Goal: Task Accomplishment & Management: Use online tool/utility

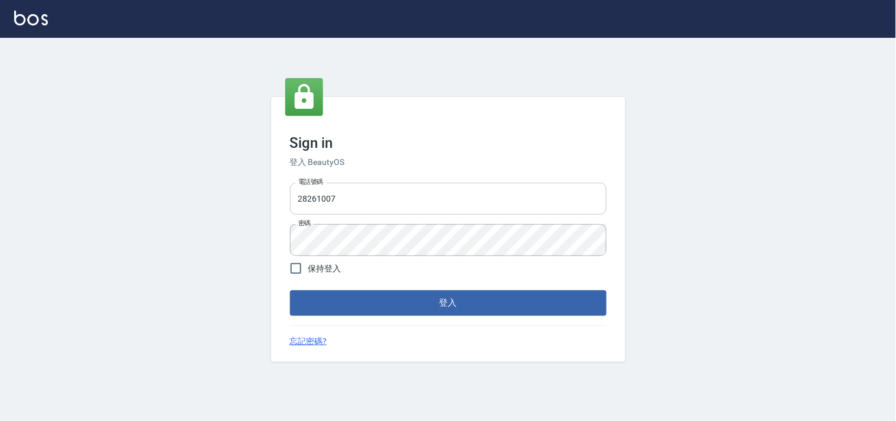
click at [357, 203] on input "28261007" at bounding box center [448, 199] width 317 height 32
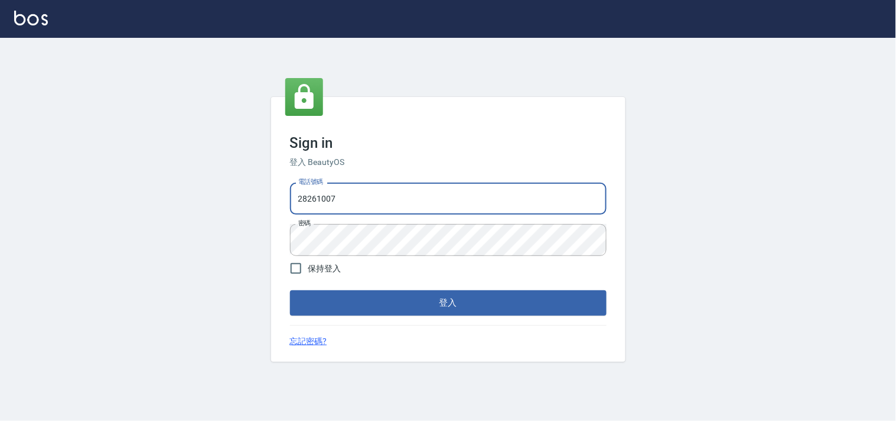
type input "28362778"
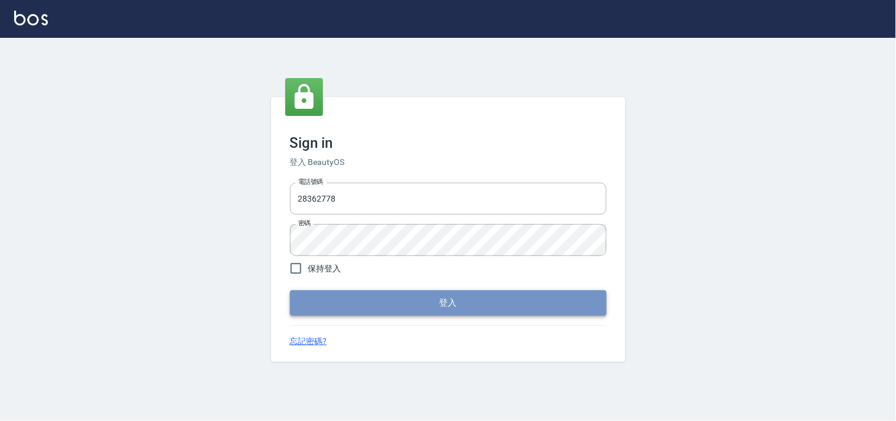
click at [397, 306] on button "登入" at bounding box center [448, 302] width 317 height 25
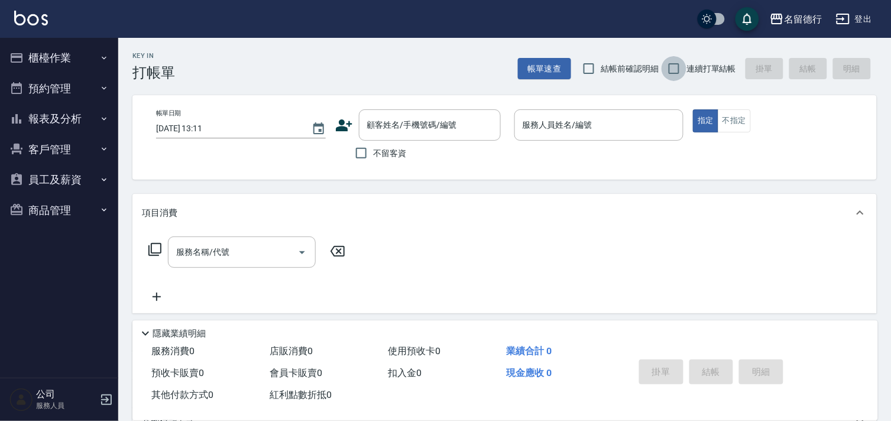
click at [677, 70] on input "連續打單結帳" at bounding box center [673, 68] width 25 height 25
checkbox input "true"
click at [399, 135] on input "顧客姓名/手機號碼/編號" at bounding box center [420, 125] width 113 height 21
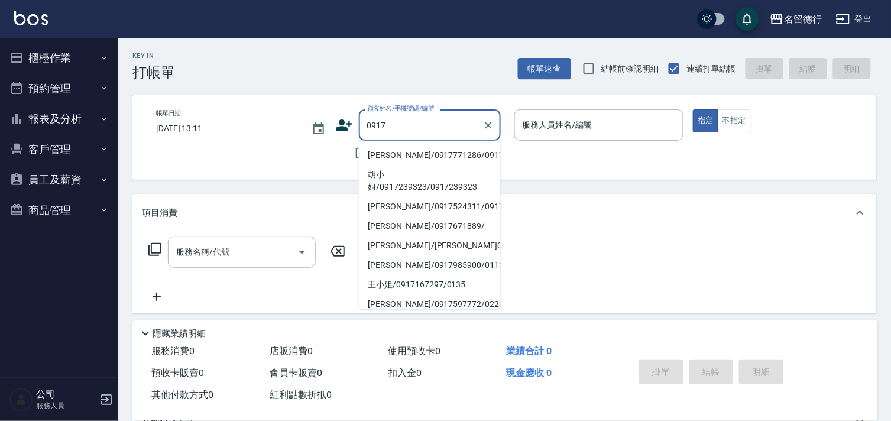
click at [403, 155] on li "[PERSON_NAME]/0917771286/0917771286" at bounding box center [430, 155] width 142 height 20
type input "[PERSON_NAME]/0917771286/0917771286"
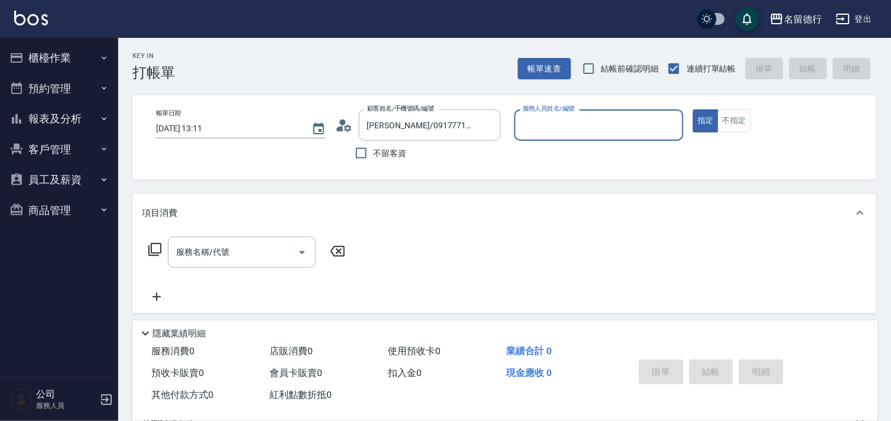
type input "[PERSON_NAME]-10"
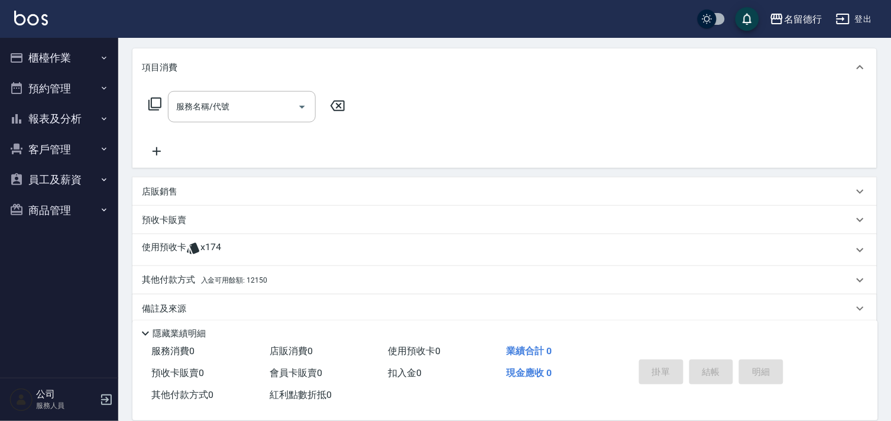
scroll to position [158, 0]
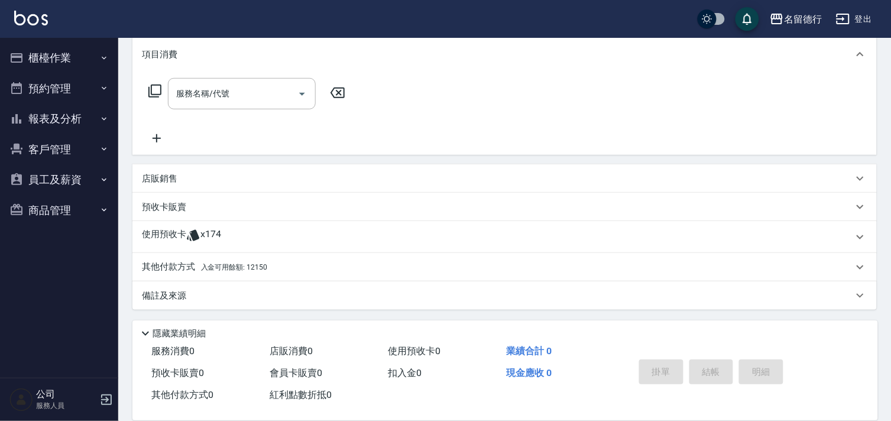
click at [168, 232] on p "使用預收卡" at bounding box center [164, 237] width 44 height 18
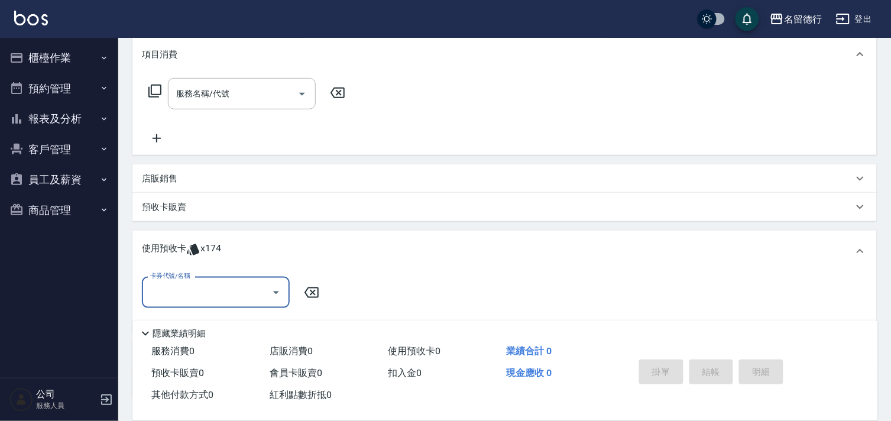
scroll to position [0, 0]
click at [188, 297] on input "卡券代號/名稱" at bounding box center [206, 292] width 119 height 21
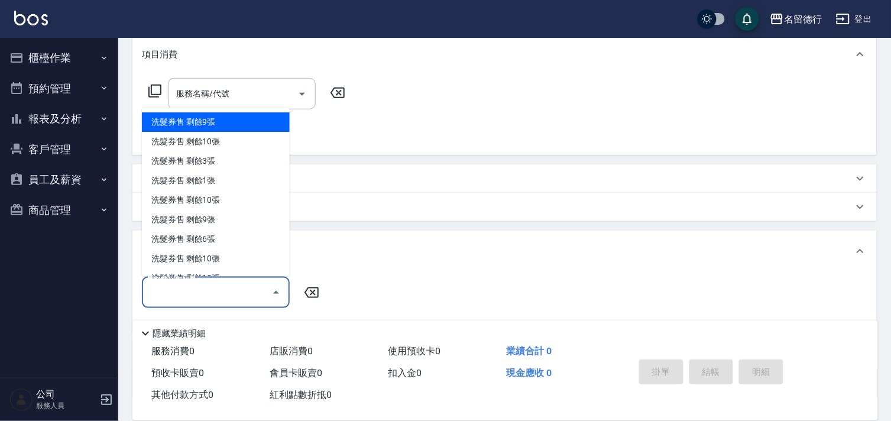
click at [213, 122] on div "洗髮券售 剩餘9張" at bounding box center [216, 123] width 148 height 20
type input "洗髮券售"
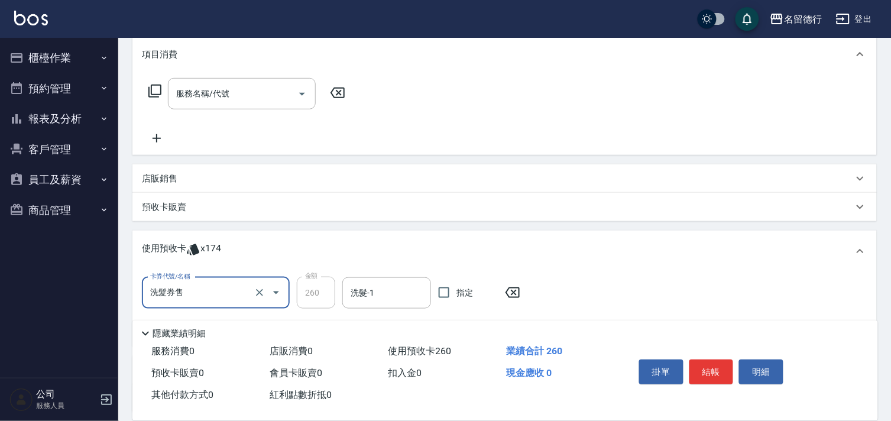
click at [231, 293] on input "洗髮券售" at bounding box center [199, 292] width 104 height 21
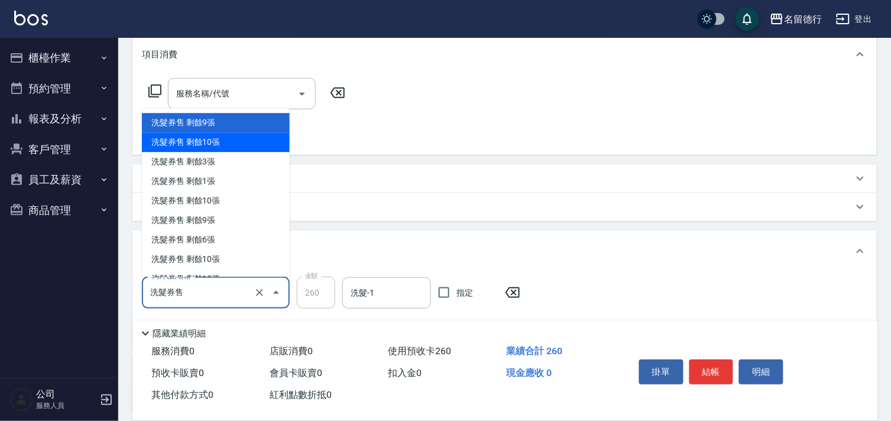
click at [204, 143] on div "洗髮券售 剩餘10張" at bounding box center [216, 143] width 148 height 20
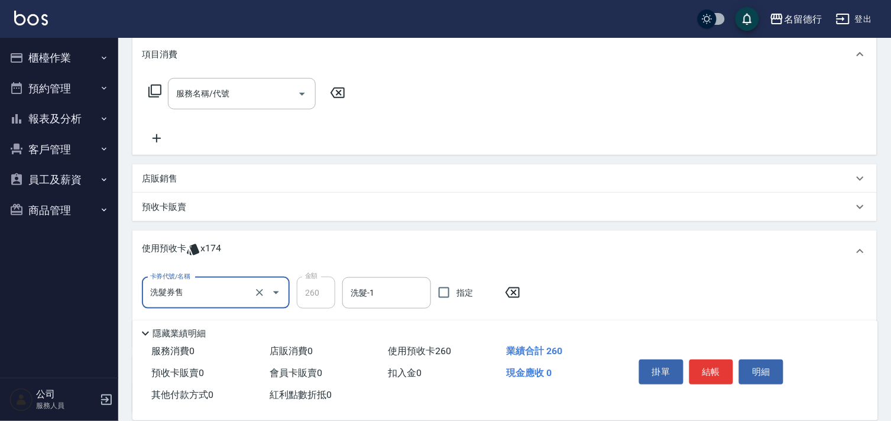
click at [222, 298] on input "洗髮券售" at bounding box center [199, 292] width 104 height 21
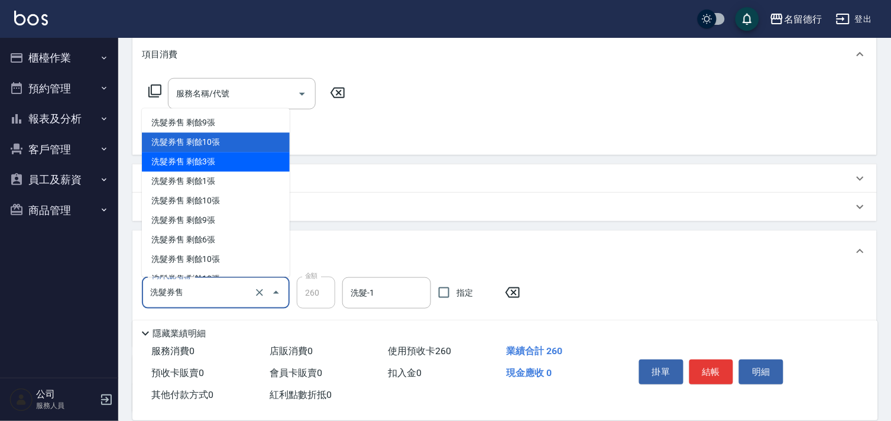
click at [182, 165] on div "洗髮券售 剩餘3張" at bounding box center [216, 162] width 148 height 20
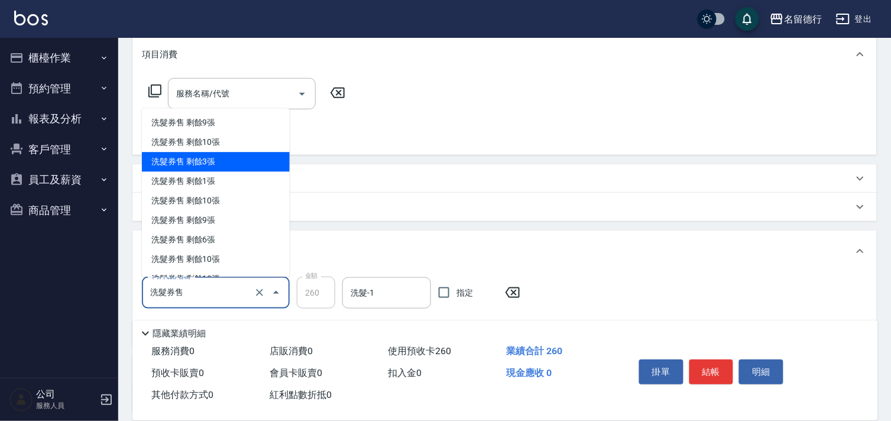
click at [210, 296] on input "洗髮券售" at bounding box center [199, 292] width 104 height 21
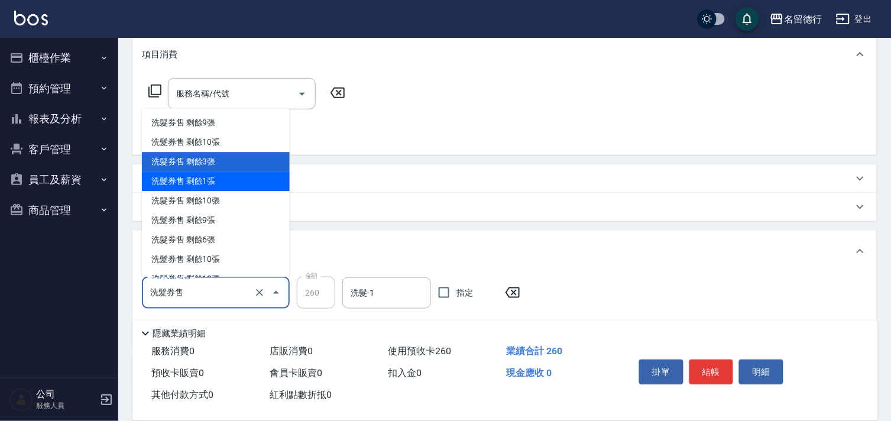
click at [190, 181] on div "洗髮券售 剩餘1張" at bounding box center [216, 182] width 148 height 20
type input "300"
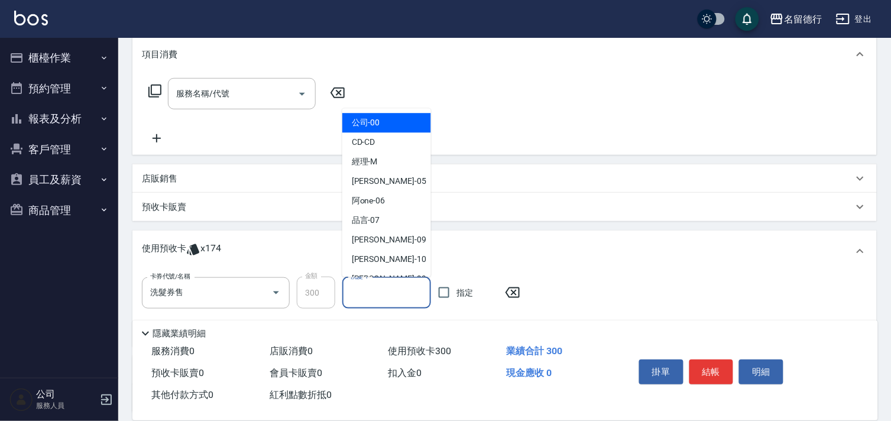
click at [384, 282] on input "洗髮-1" at bounding box center [386, 292] width 78 height 21
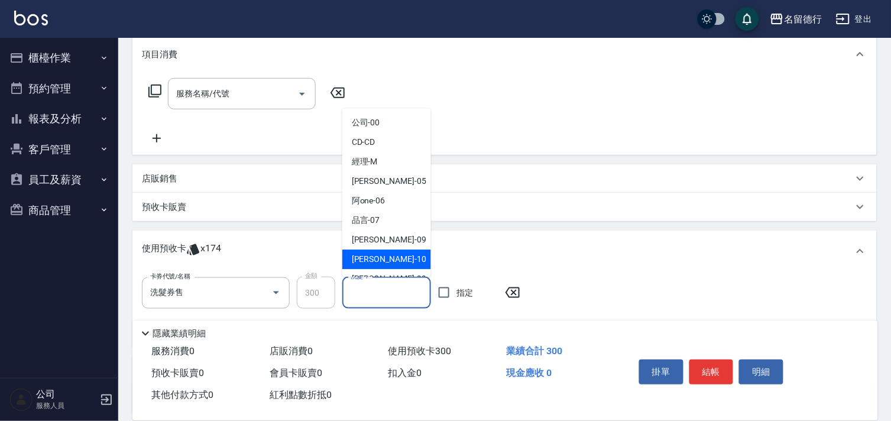
click at [365, 250] on div "[PERSON_NAME] -10" at bounding box center [386, 260] width 89 height 20
type input "[PERSON_NAME]-10"
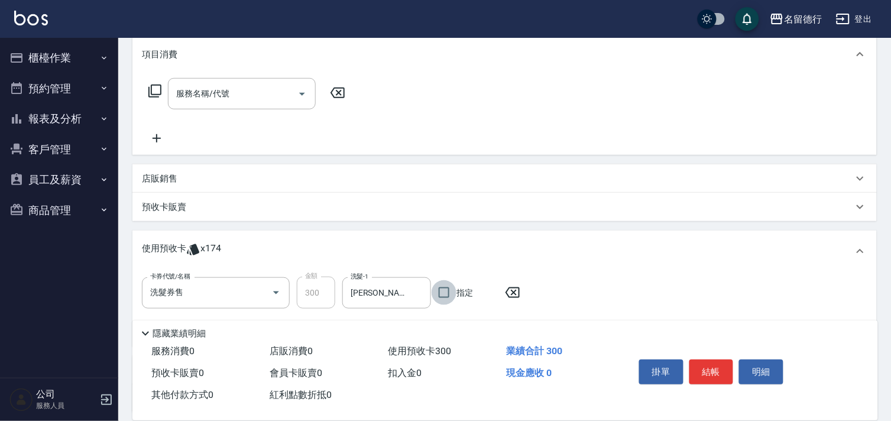
click at [445, 287] on input "指定" at bounding box center [443, 292] width 25 height 25
checkbox input "true"
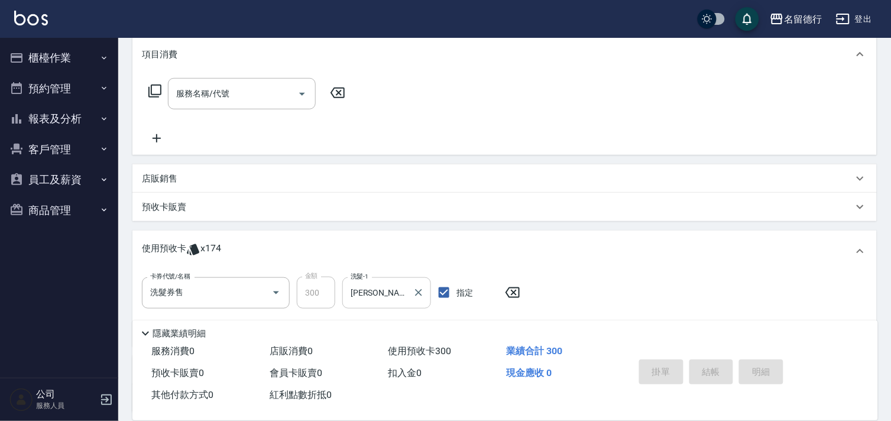
type input "[DATE] 13:12"
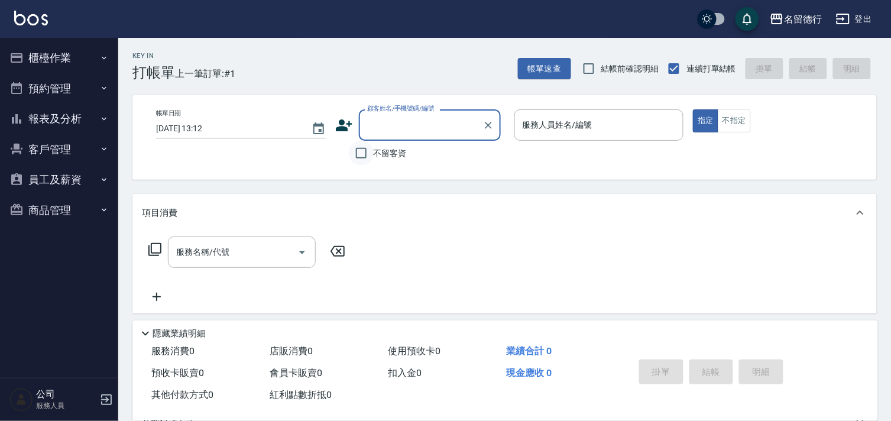
click at [365, 155] on input "不留客資" at bounding box center [361, 153] width 25 height 25
checkbox input "true"
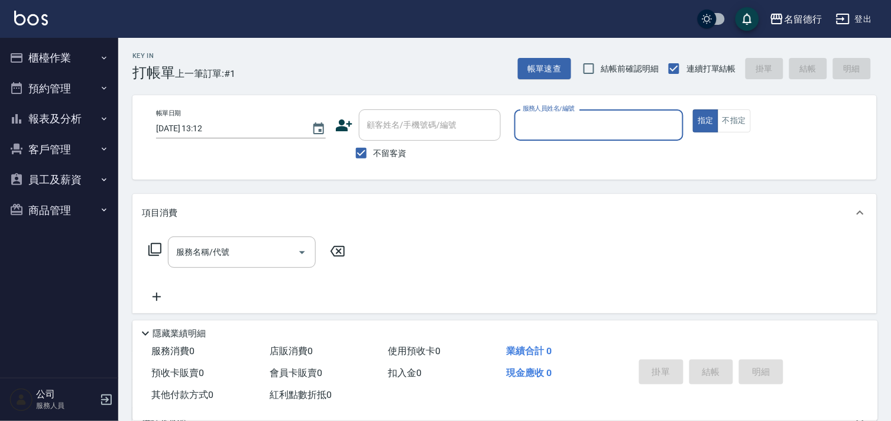
click at [572, 122] on input "服務人員姓名/編號" at bounding box center [598, 125] width 159 height 21
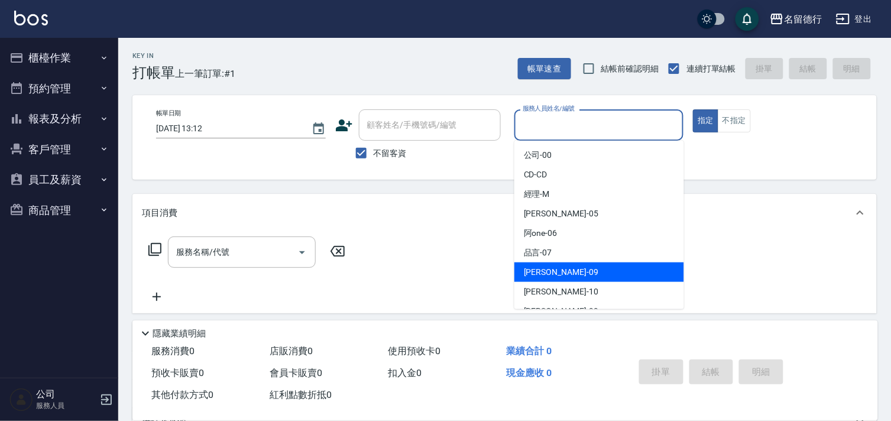
click at [552, 269] on span "[PERSON_NAME] -09" at bounding box center [561, 272] width 74 height 12
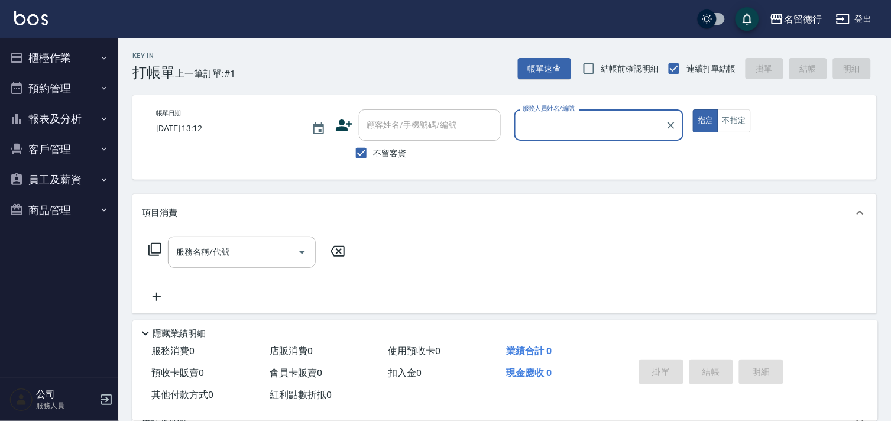
type input "[PERSON_NAME]-09"
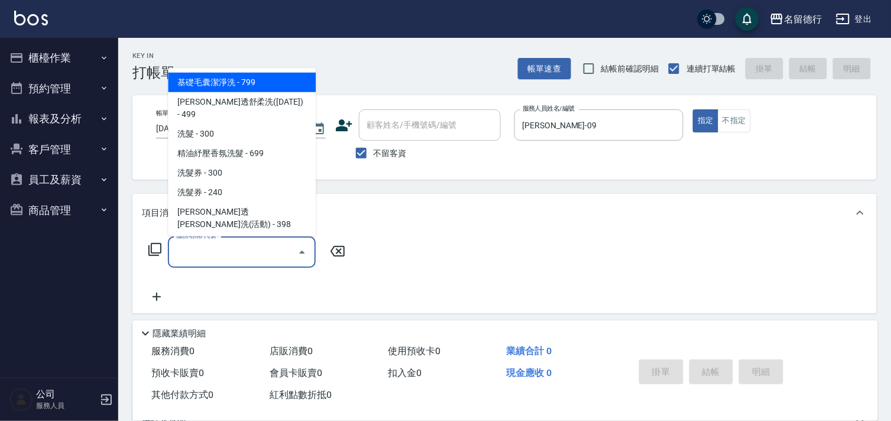
click at [241, 257] on input "服務名稱/代號" at bounding box center [232, 252] width 119 height 21
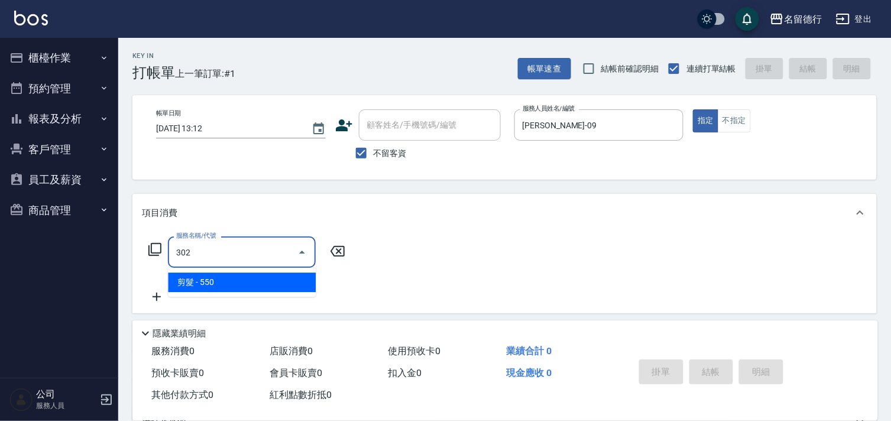
click at [235, 281] on span "剪髮 - 550" at bounding box center [242, 282] width 148 height 20
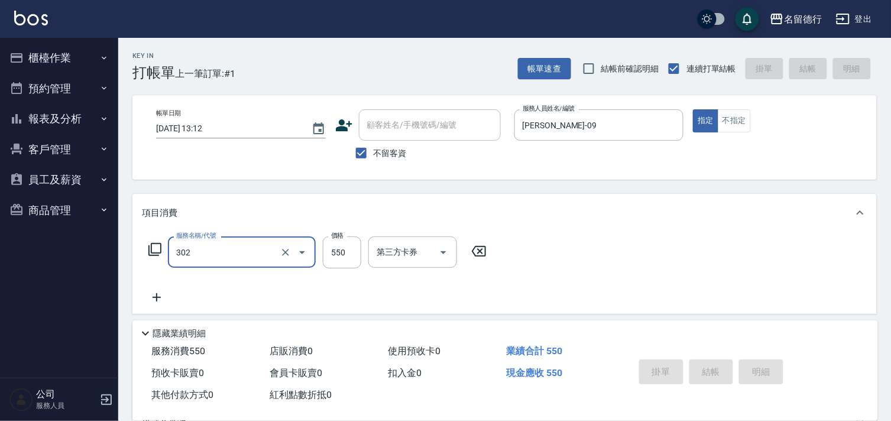
type input "302"
type input "[DATE] 13:26"
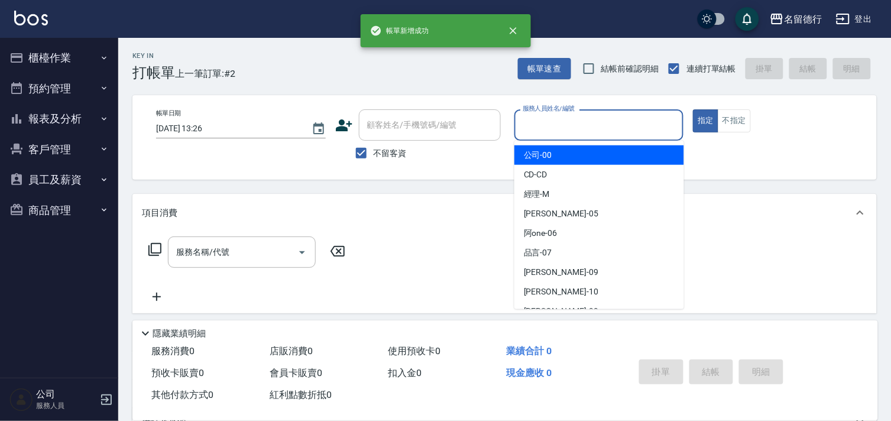
click at [526, 125] on input "服務人員姓名/編號" at bounding box center [598, 125] width 159 height 21
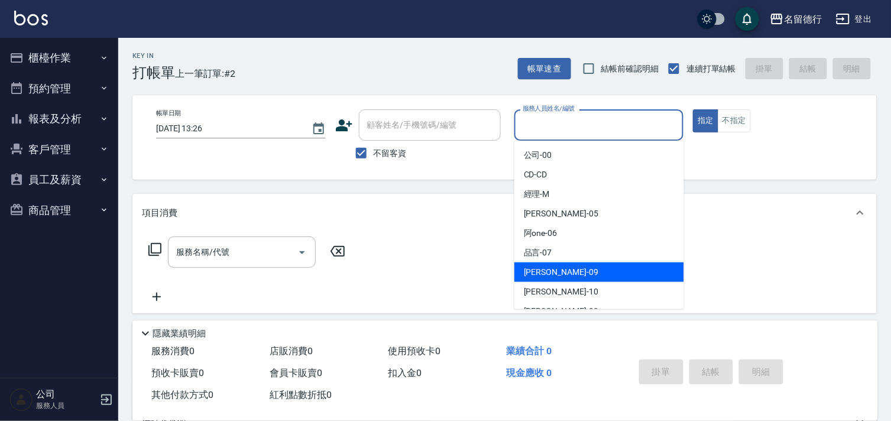
click at [532, 266] on span "[PERSON_NAME] -09" at bounding box center [561, 272] width 74 height 12
type input "[PERSON_NAME]-09"
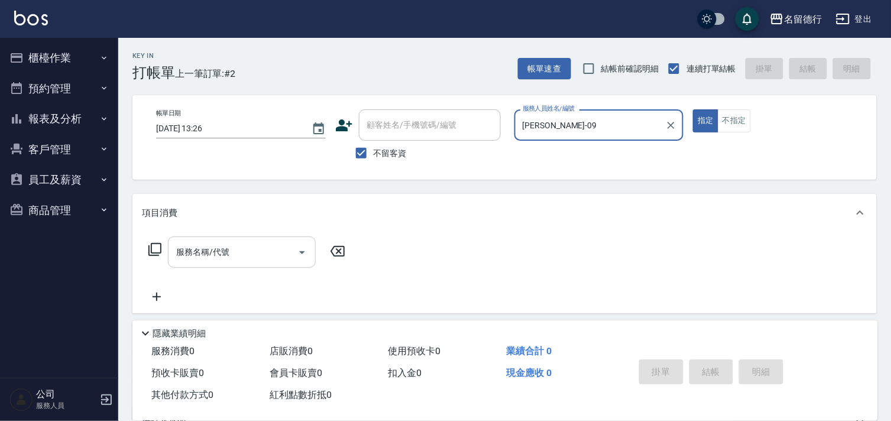
click at [235, 247] on input "服務名稱/代號" at bounding box center [232, 252] width 119 height 21
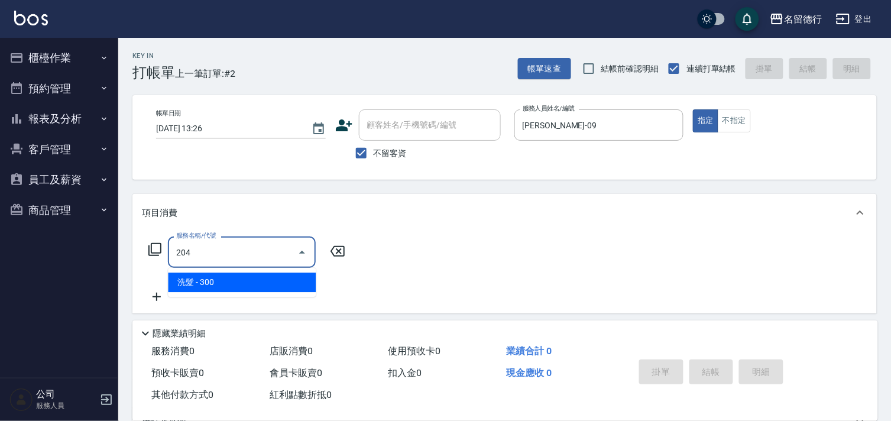
click at [293, 284] on span "洗髮 - 300" at bounding box center [242, 282] width 148 height 20
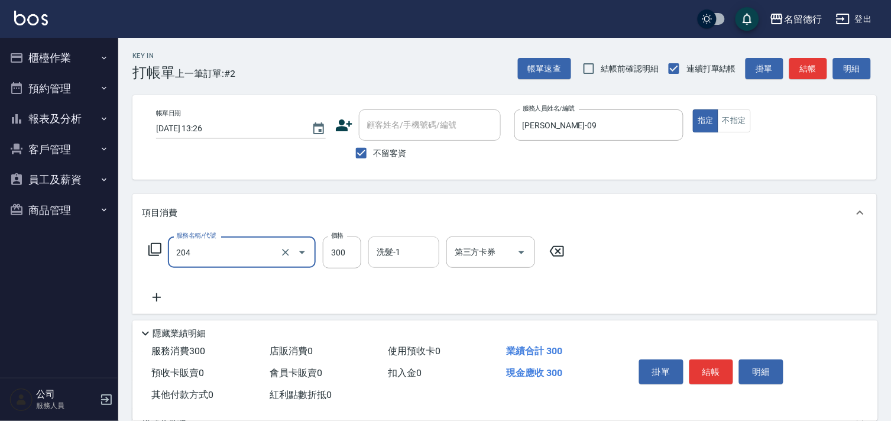
type input "洗髮(204)"
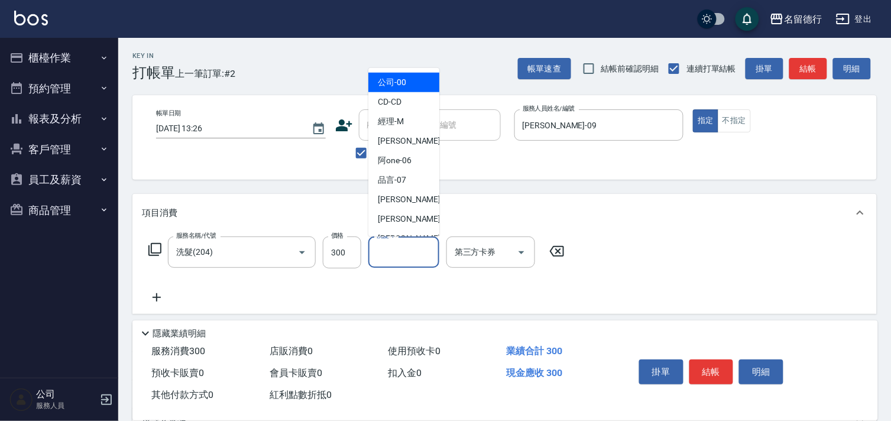
click at [391, 245] on input "洗髮-1" at bounding box center [403, 252] width 60 height 21
click at [400, 193] on span "[PERSON_NAME] -09" at bounding box center [415, 199] width 74 height 12
type input "[PERSON_NAME]-09"
